Goal: Navigation & Orientation: Find specific page/section

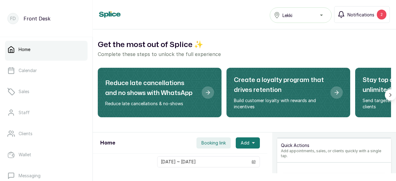
click at [358, 14] on span "Notifications" at bounding box center [361, 14] width 27 height 6
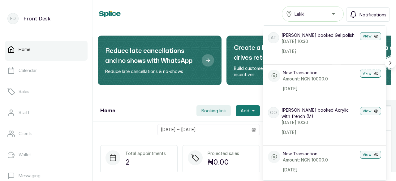
scroll to position [371, 0]
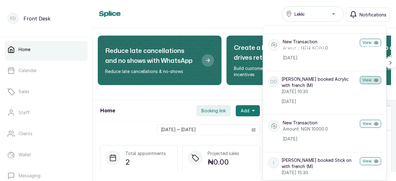
click at [365, 84] on button "View" at bounding box center [370, 80] width 21 height 8
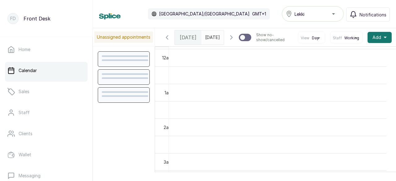
scroll to position [209, 0]
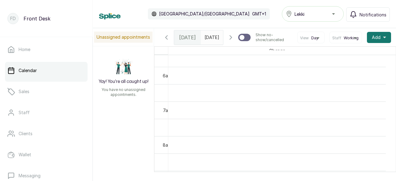
scroll to position [178, 0]
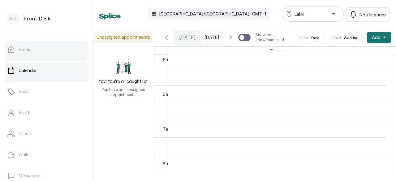
click at [20, 51] on p "Home" at bounding box center [25, 49] width 12 height 6
